Goal: Book appointment/travel/reservation

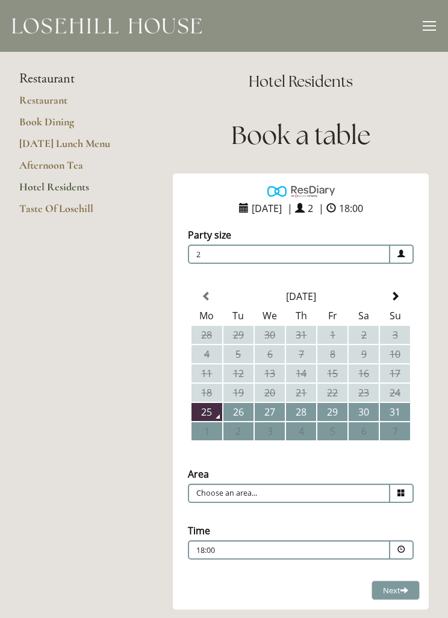
click at [363, 415] on td "30" at bounding box center [364, 412] width 30 height 18
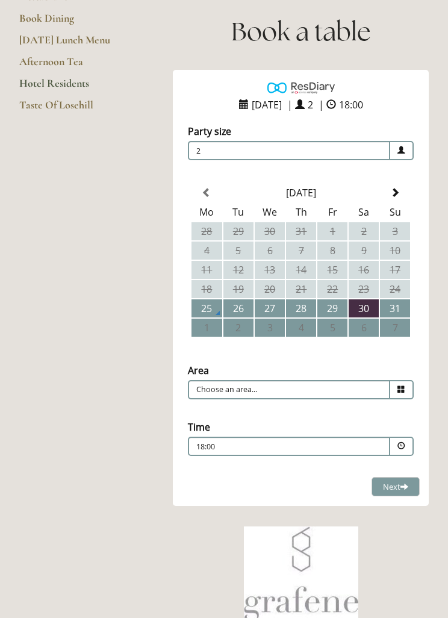
scroll to position [104, 0]
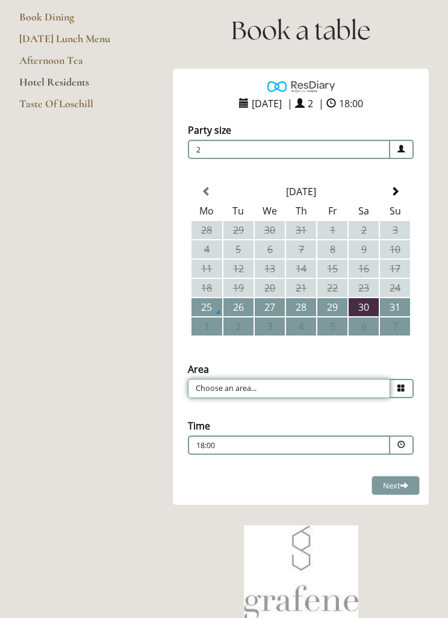
click at [390, 387] on input "Choose an area..." at bounding box center [289, 389] width 202 height 19
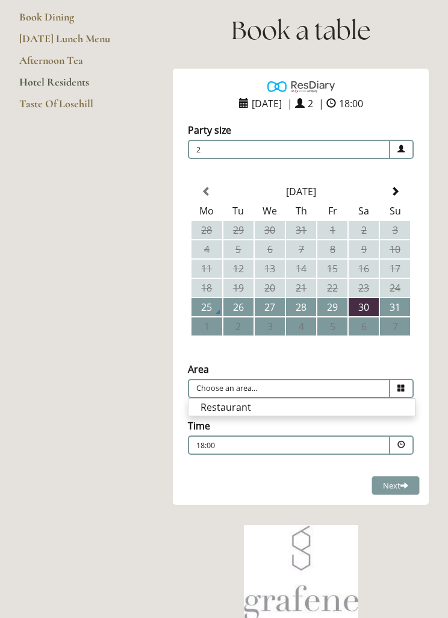
click at [328, 406] on li "Restaurant" at bounding box center [302, 407] width 227 height 17
type input "Restaurant"
click at [393, 449] on span at bounding box center [401, 445] width 23 height 19
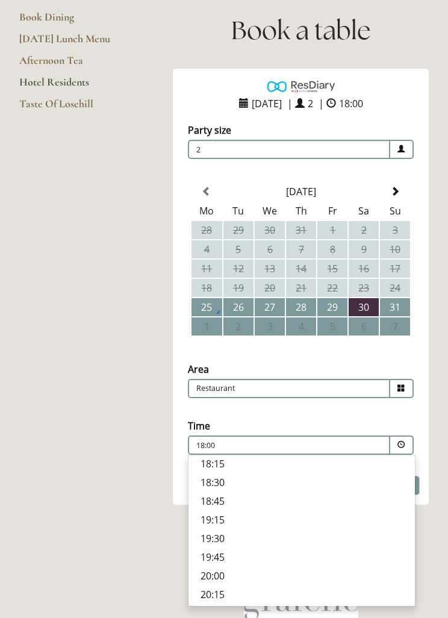
scroll to position [422, 0]
click at [231, 489] on p "18:30" at bounding box center [302, 481] width 202 height 13
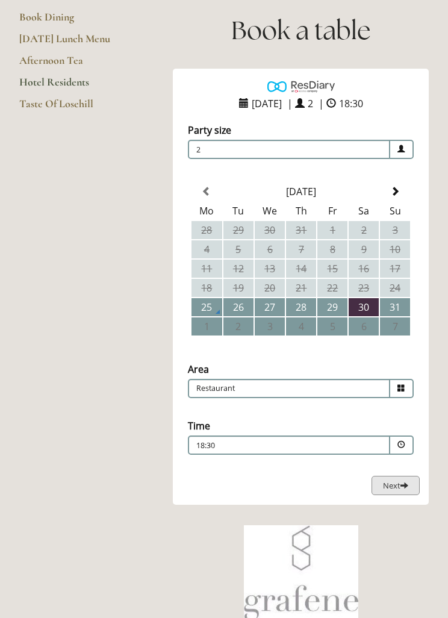
click at [398, 484] on span "Next" at bounding box center [395, 485] width 25 height 11
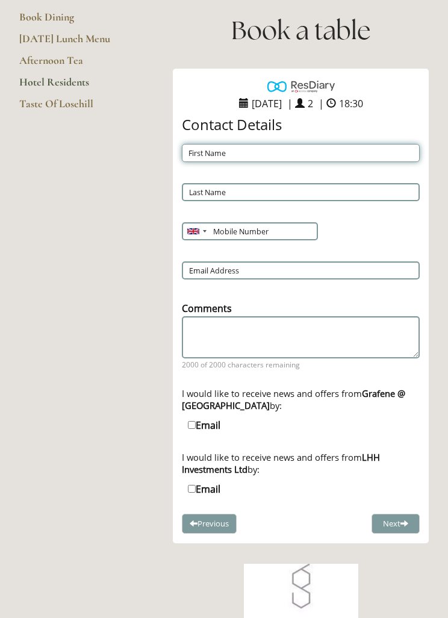
click at [316, 154] on input "First Name" at bounding box center [301, 153] width 238 height 18
type input "Jane"
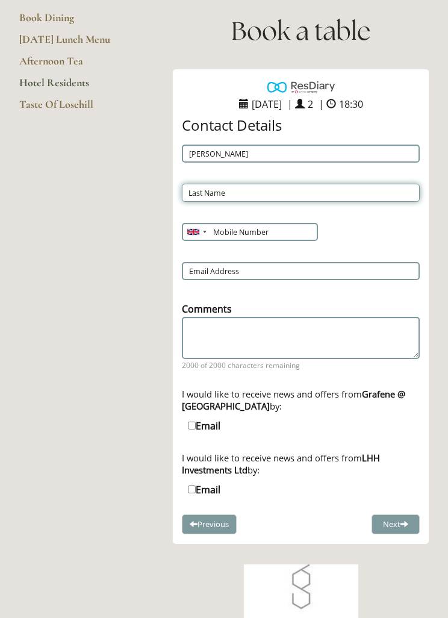
type input "Lewis"
click at [262, 233] on input "7891614872" at bounding box center [249, 232] width 135 height 18
type input "07891614872"
click at [353, 268] on input "Email Address" at bounding box center [301, 271] width 238 height 18
type input "jane.lewis@togetherpeople.co.uk"
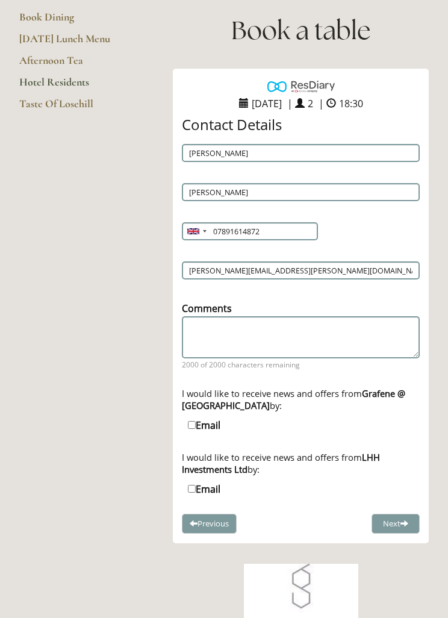
scroll to position [105, 0]
click at [405, 527] on span at bounding box center [405, 523] width 8 height 8
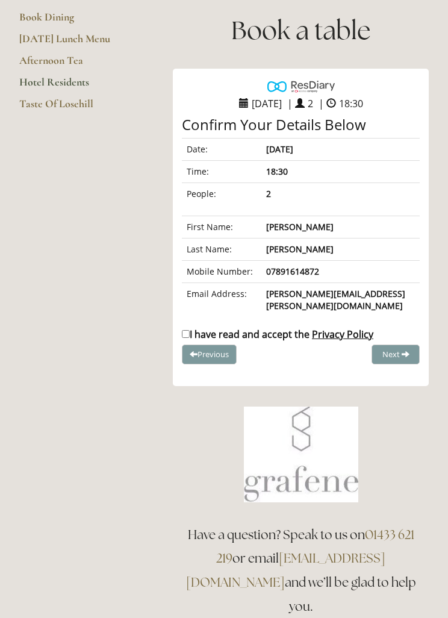
click at [192, 328] on label "I have read and accept the Privacy Policy" at bounding box center [278, 334] width 192 height 13
click at [190, 330] on input "I have read and accept the Privacy Policy" at bounding box center [186, 334] width 8 height 8
checkbox input "true"
click at [384, 349] on span "Complete Booking" at bounding box center [369, 354] width 66 height 11
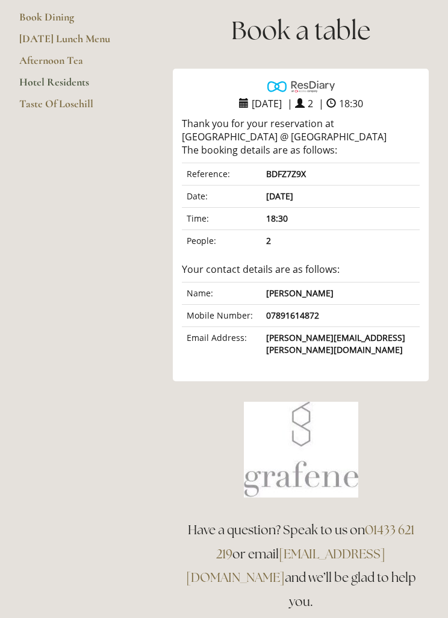
click at [75, 77] on link "Hotel Residents" at bounding box center [76, 86] width 115 height 22
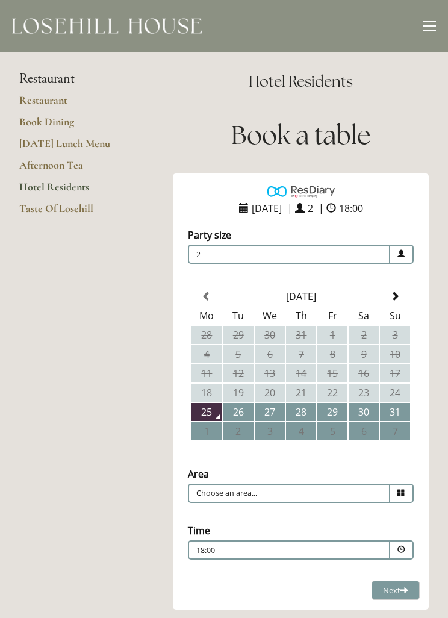
click at [396, 415] on td "31" at bounding box center [395, 412] width 30 height 18
click at [368, 500] on input "Choose an area..." at bounding box center [289, 493] width 202 height 19
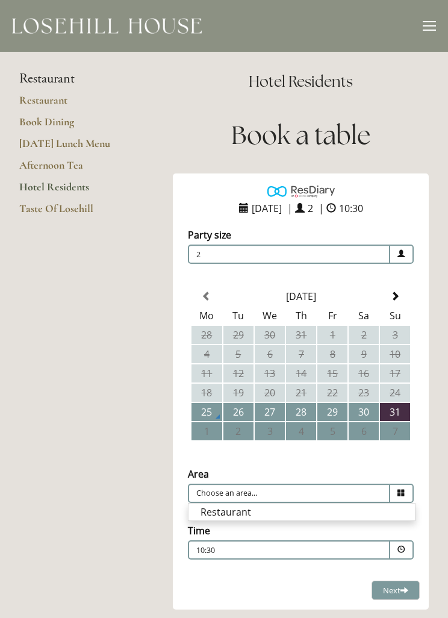
click at [313, 517] on li "Restaurant" at bounding box center [302, 512] width 227 height 17
type input "Restaurant"
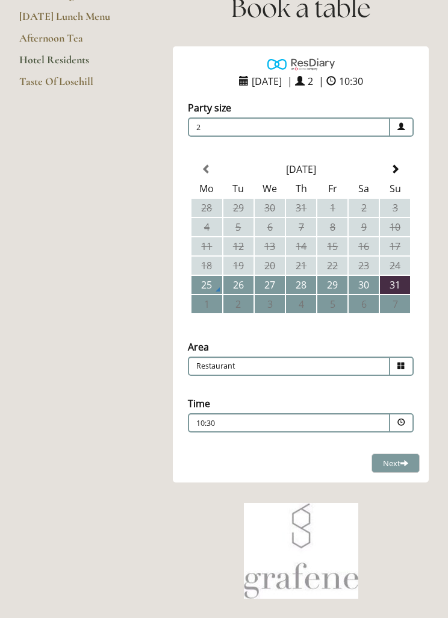
scroll to position [127, 0]
click at [383, 429] on div "10:30 Combined Shape Join Standby List" at bounding box center [289, 422] width 202 height 19
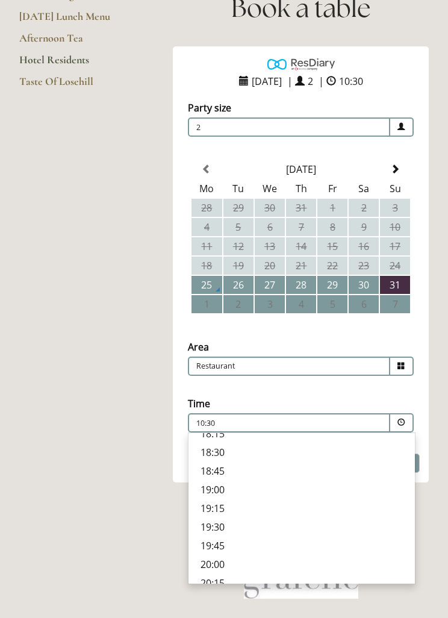
scroll to position [392, 0]
click at [248, 478] on p "18:30" at bounding box center [302, 471] width 202 height 13
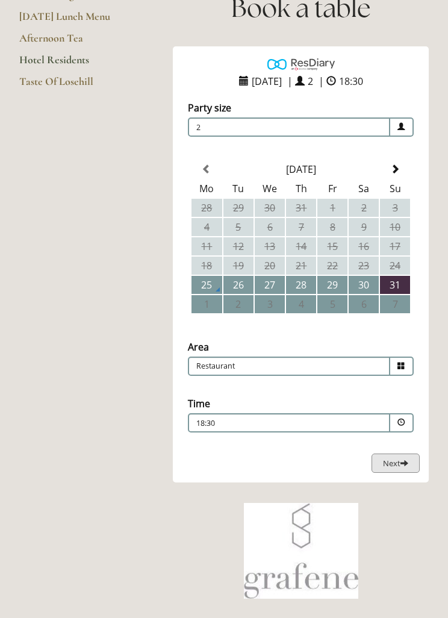
click at [395, 472] on button "Next Loading..." at bounding box center [396, 464] width 48 height 20
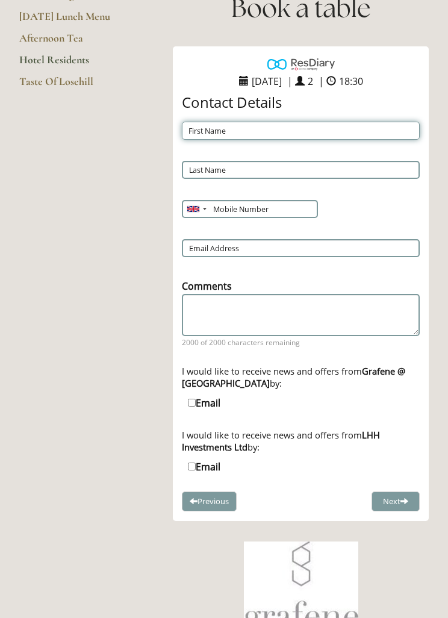
click at [328, 136] on input "First Name" at bounding box center [301, 131] width 238 height 18
type input "Jane"
type input "Lewis"
click at [265, 202] on input "7891614872" at bounding box center [249, 209] width 135 height 18
type input "07891614872"
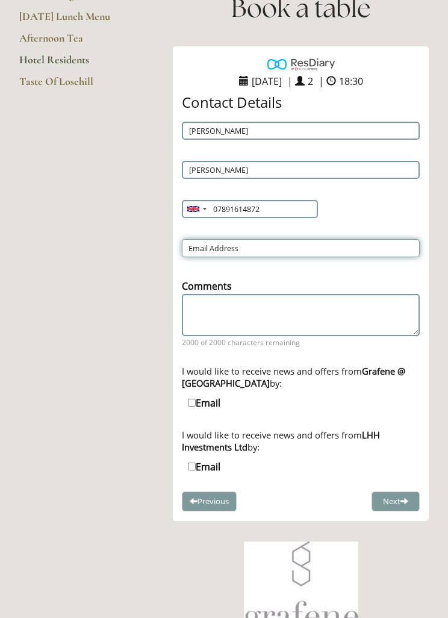
click at [320, 250] on input "Email Address" at bounding box center [301, 248] width 238 height 18
type input "jane.lewis@togetherpeople.co.uk"
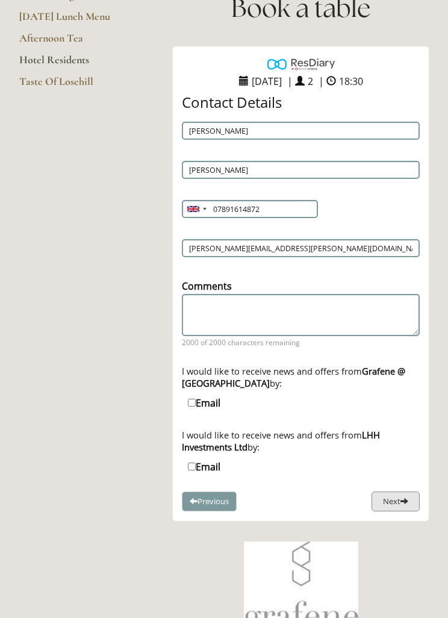
click at [404, 505] on span at bounding box center [405, 501] width 8 height 8
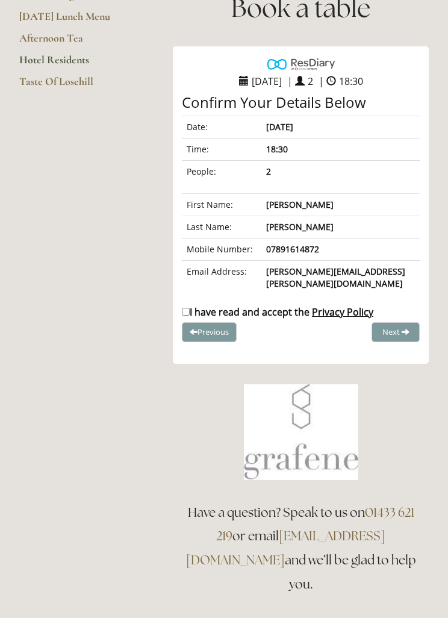
click at [189, 308] on input "I have read and accept the Privacy Policy" at bounding box center [186, 312] width 8 height 8
checkbox input "true"
click at [383, 327] on button "Complete Booking" at bounding box center [374, 332] width 92 height 20
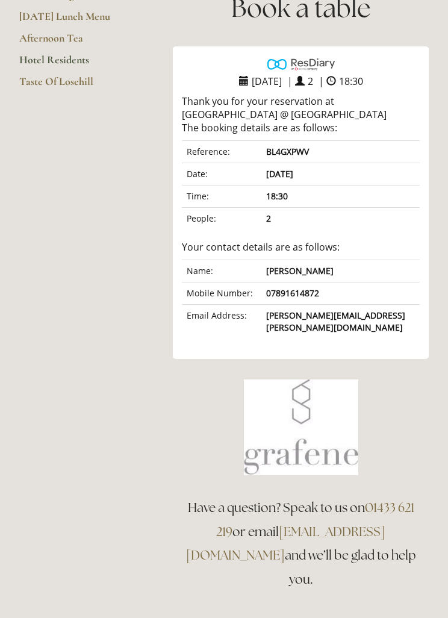
click at [73, 61] on link "Hotel Residents" at bounding box center [76, 64] width 115 height 22
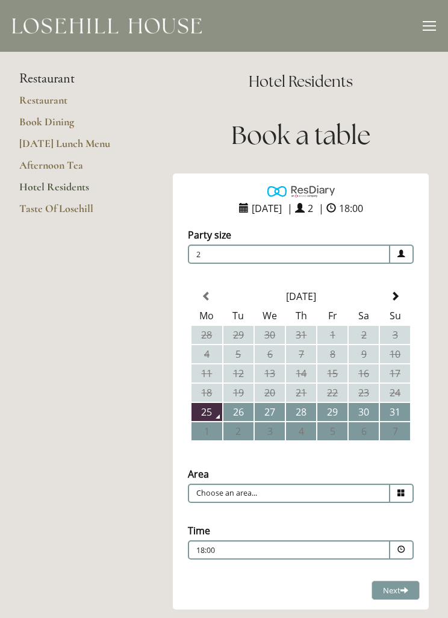
click at [396, 298] on span at bounding box center [395, 297] width 10 height 10
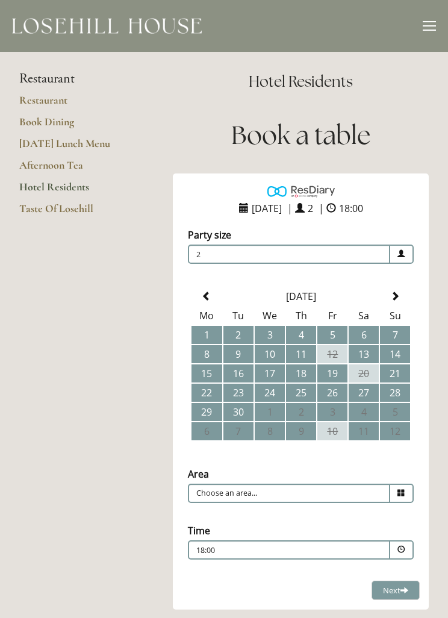
click at [205, 333] on td "1" at bounding box center [207, 335] width 31 height 18
click at [365, 503] on input "Choose an area..." at bounding box center [289, 493] width 202 height 19
click at [330, 513] on li "Restaurant" at bounding box center [302, 512] width 227 height 17
type input "Restaurant"
click at [302, 555] on p "18:00" at bounding box center [265, 550] width 139 height 11
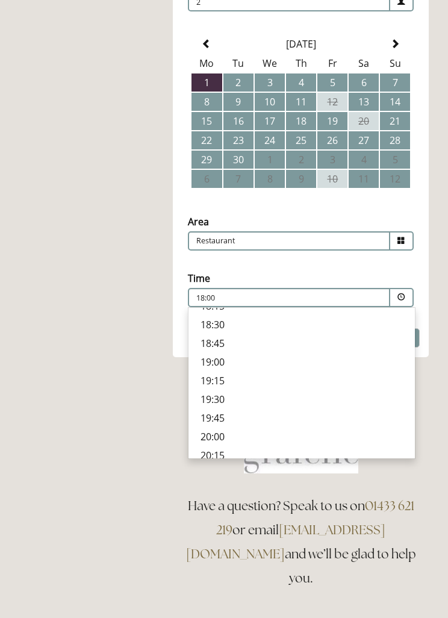
scroll to position [431, 0]
click at [225, 332] on p "18:30" at bounding box center [302, 325] width 202 height 13
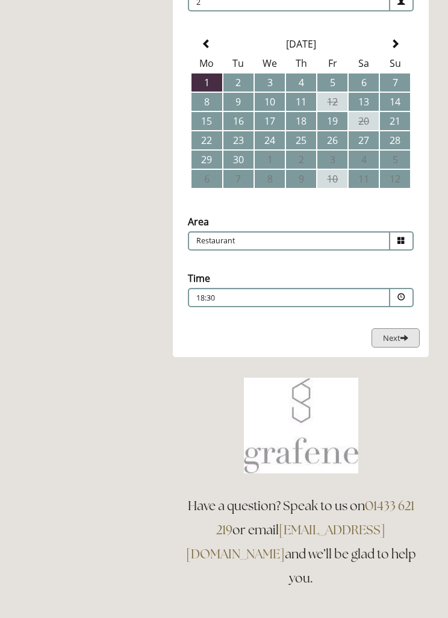
click at [402, 342] on span at bounding box center [405, 338] width 8 height 8
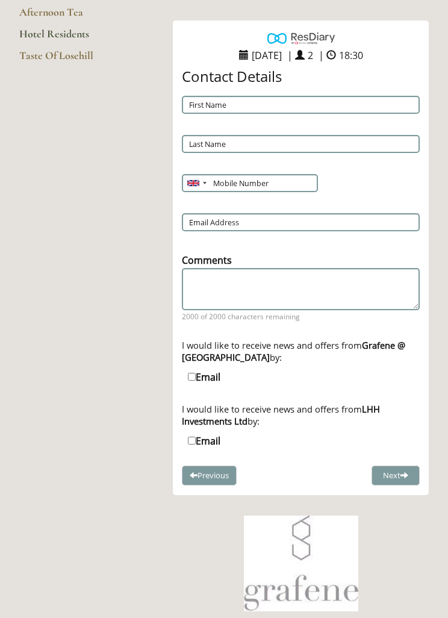
scroll to position [145, 0]
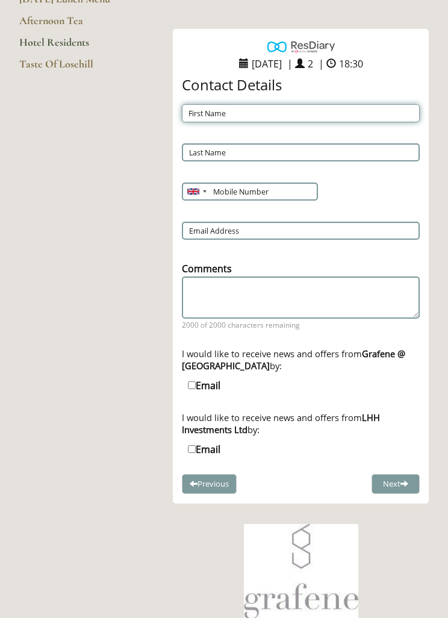
click at [317, 111] on input "First Name" at bounding box center [301, 113] width 238 height 18
type input "Jane"
type input "Lewis"
type input "7891614872"
type input "jane.lewis@togetherpeople.co.uk"
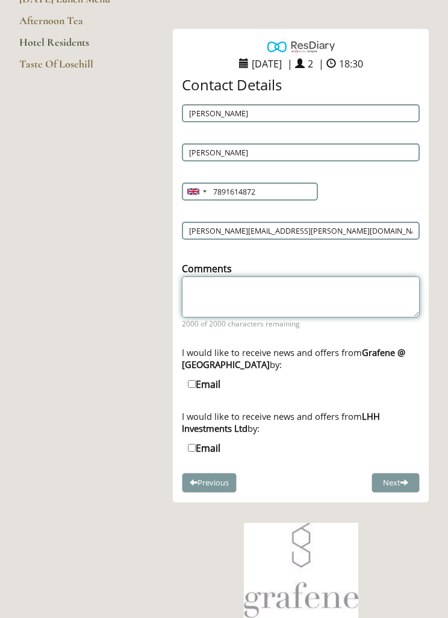
click at [316, 292] on textarea "Comments" at bounding box center [301, 297] width 238 height 41
type textarea "This is our 35th wedding anniversary dinner. Looking forward to spending it at …"
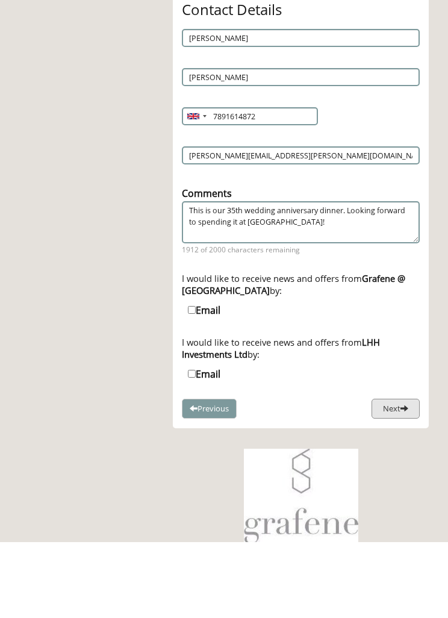
click at [402, 480] on span at bounding box center [405, 484] width 8 height 8
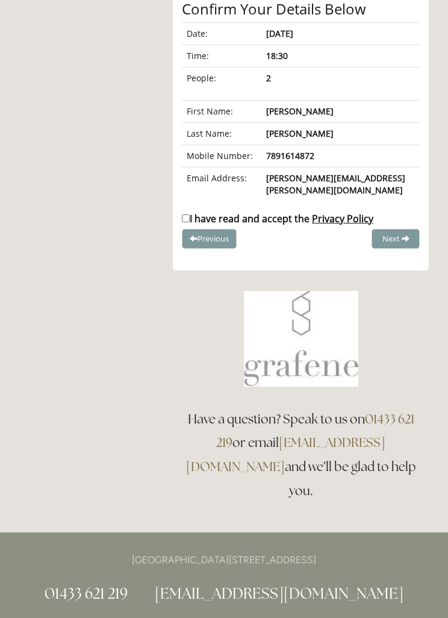
click at [190, 214] on input "I have read and accept the Privacy Policy" at bounding box center [186, 218] width 8 height 8
checkbox input "true"
click at [393, 233] on span "Complete Booking" at bounding box center [369, 238] width 66 height 11
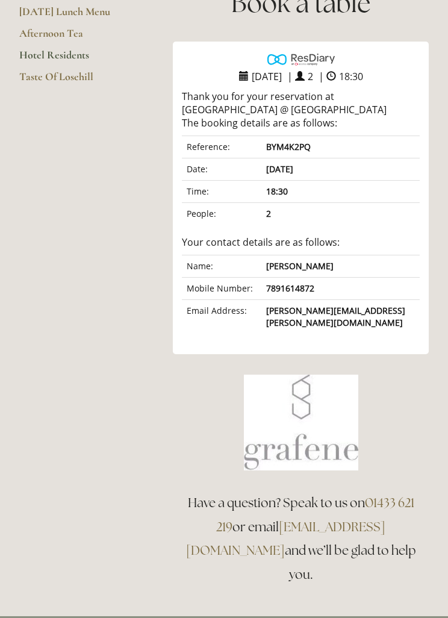
scroll to position [107, 0]
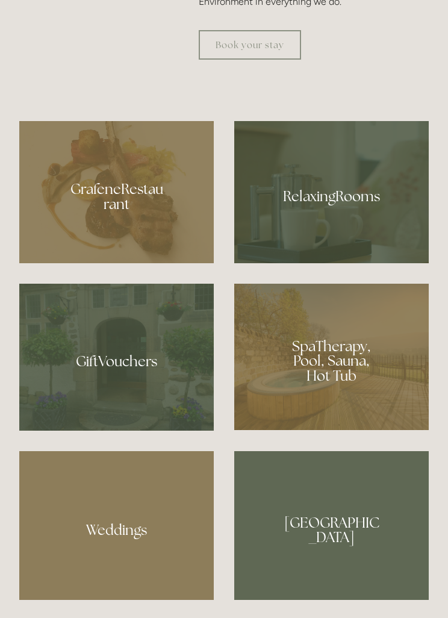
scroll to position [802, 0]
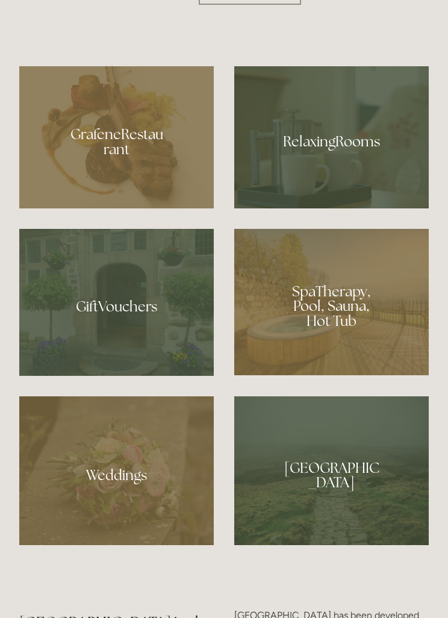
click at [350, 362] on div at bounding box center [331, 303] width 195 height 146
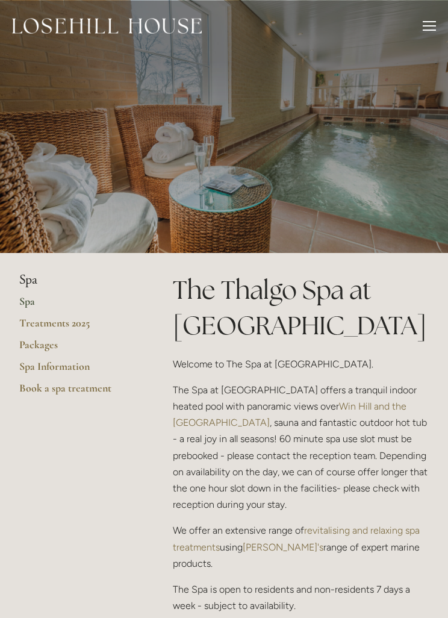
click at [66, 370] on link "Spa Information" at bounding box center [76, 371] width 115 height 22
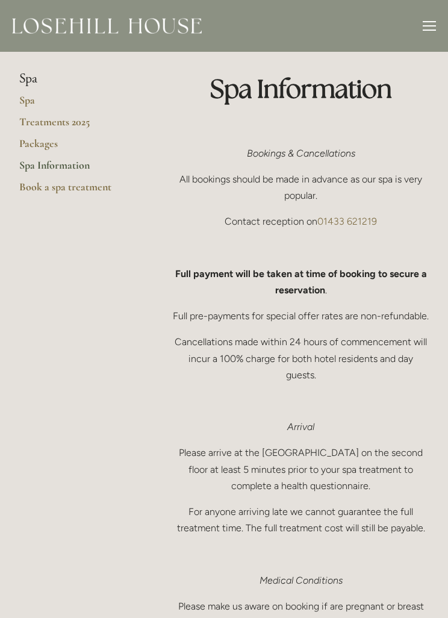
click at [72, 120] on link "Treatments 2025" at bounding box center [76, 126] width 115 height 22
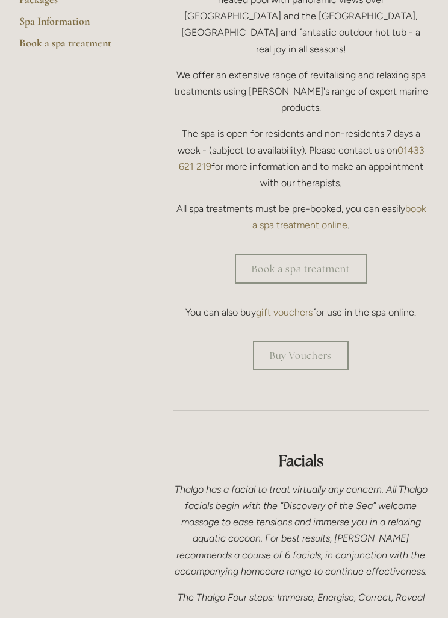
scroll to position [345, 0]
click at [345, 255] on link "Book a spa treatment" at bounding box center [301, 270] width 132 height 30
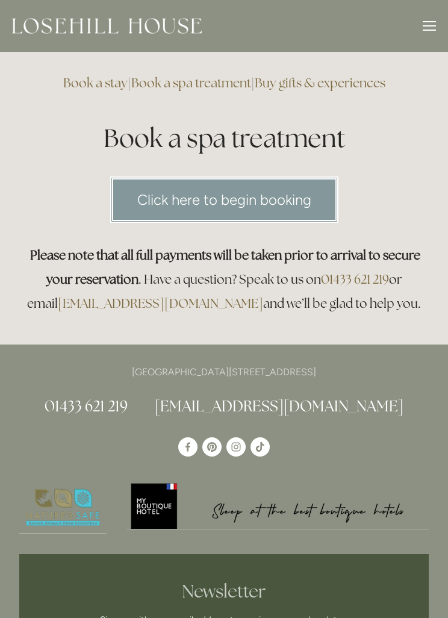
click at [280, 186] on link "Click here to begin booking" at bounding box center [224, 200] width 228 height 46
